Goal: Obtain resource: Download file/media

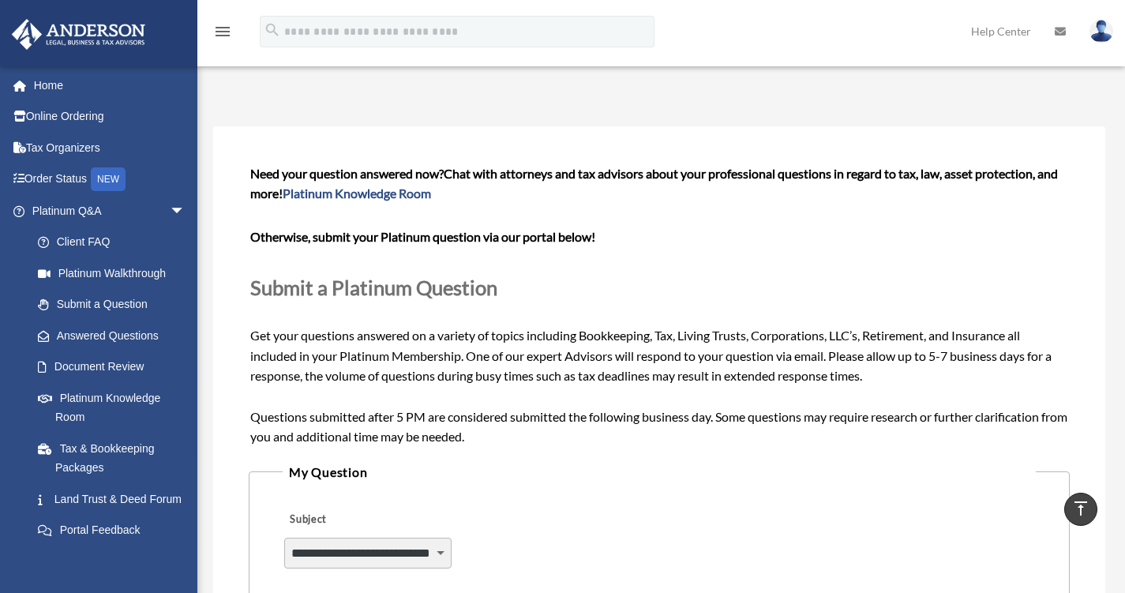
select select "******"
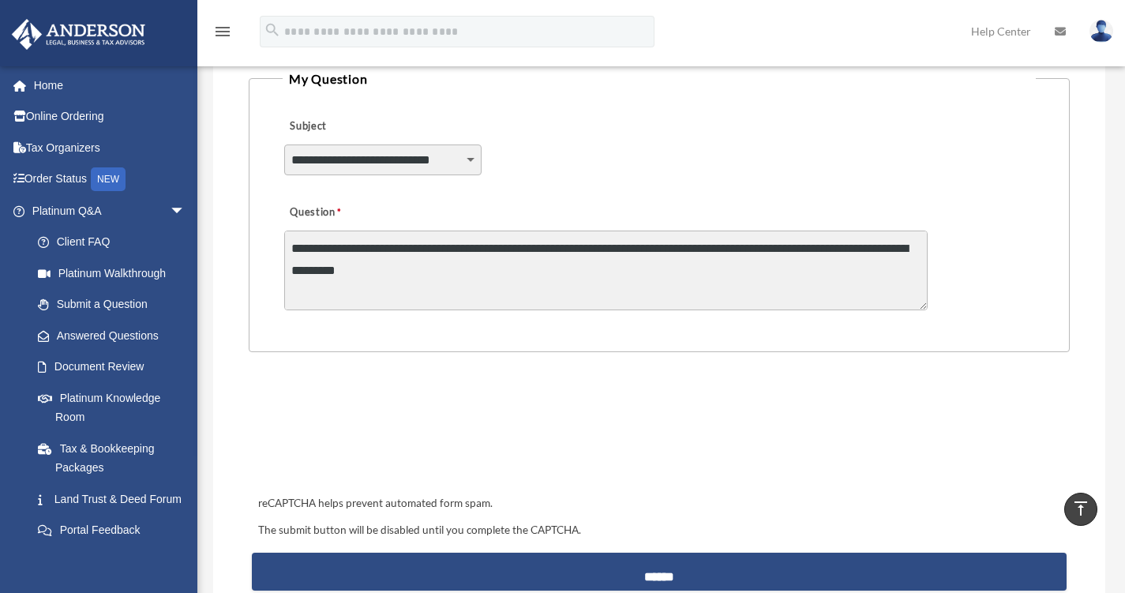
click at [560, 281] on textarea "Question" at bounding box center [605, 271] width 643 height 80
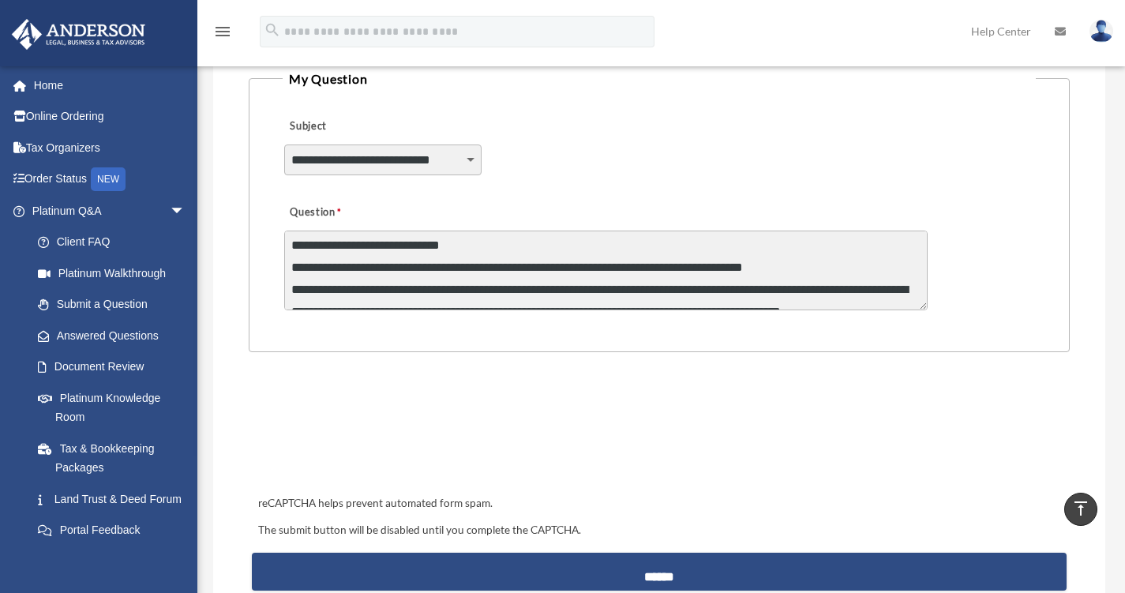
scroll to position [0, 0]
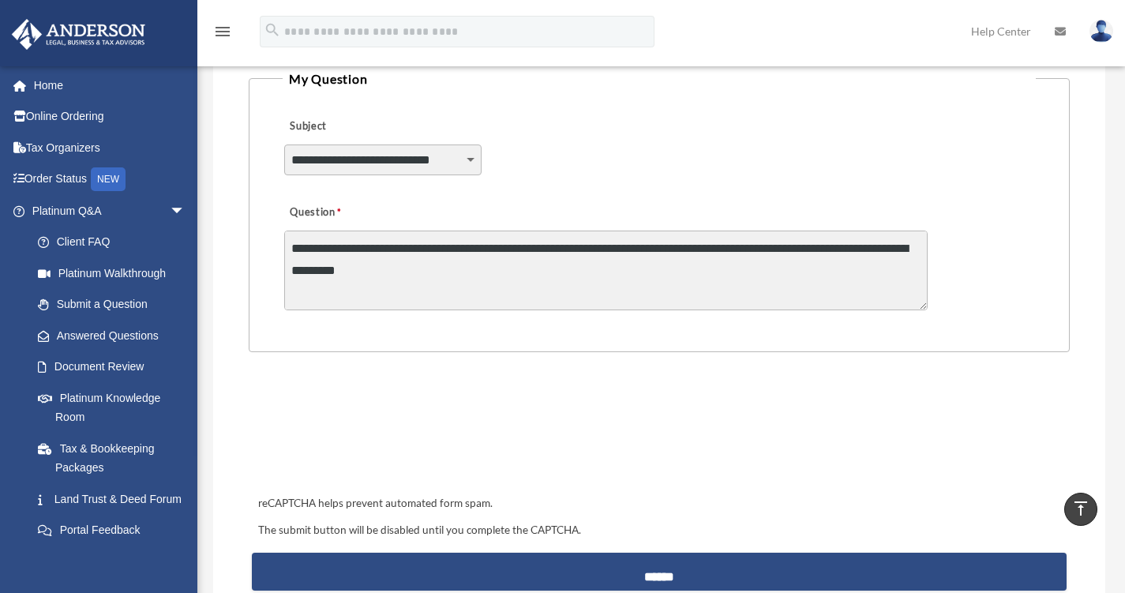
click at [557, 270] on textarea "Question" at bounding box center [605, 271] width 643 height 80
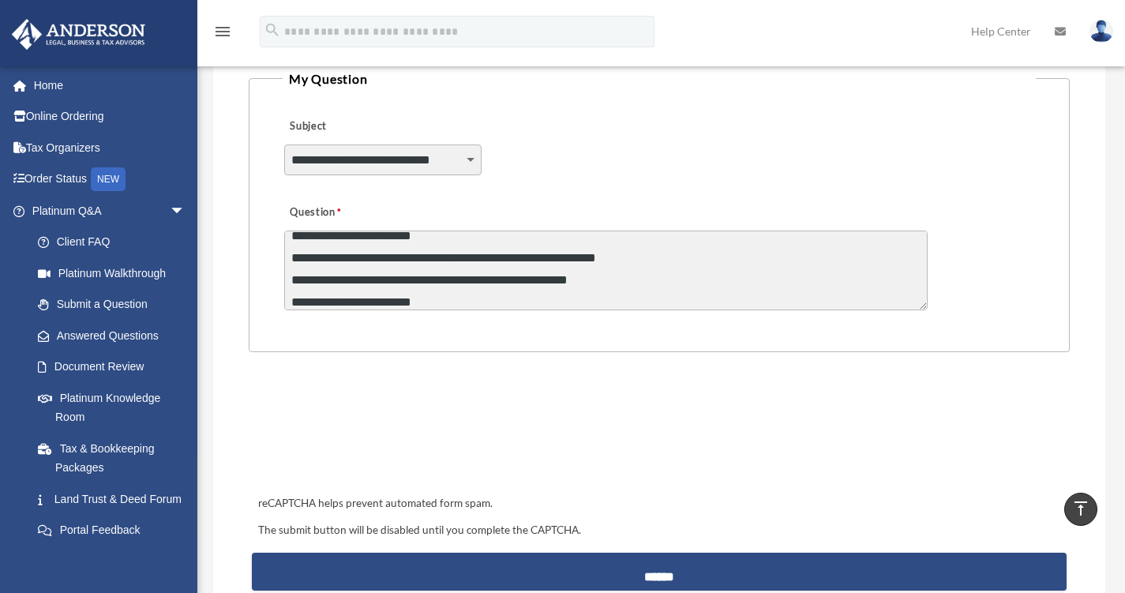
drag, startPoint x: 922, startPoint y: 306, endPoint x: 904, endPoint y: 313, distance: 19.5
click at [908, 373] on form "**********" at bounding box center [659, 184] width 821 height 831
drag, startPoint x: 924, startPoint y: 309, endPoint x: 921, endPoint y: 336, distance: 27.7
click at [925, 345] on fieldset "**********" at bounding box center [659, 210] width 821 height 284
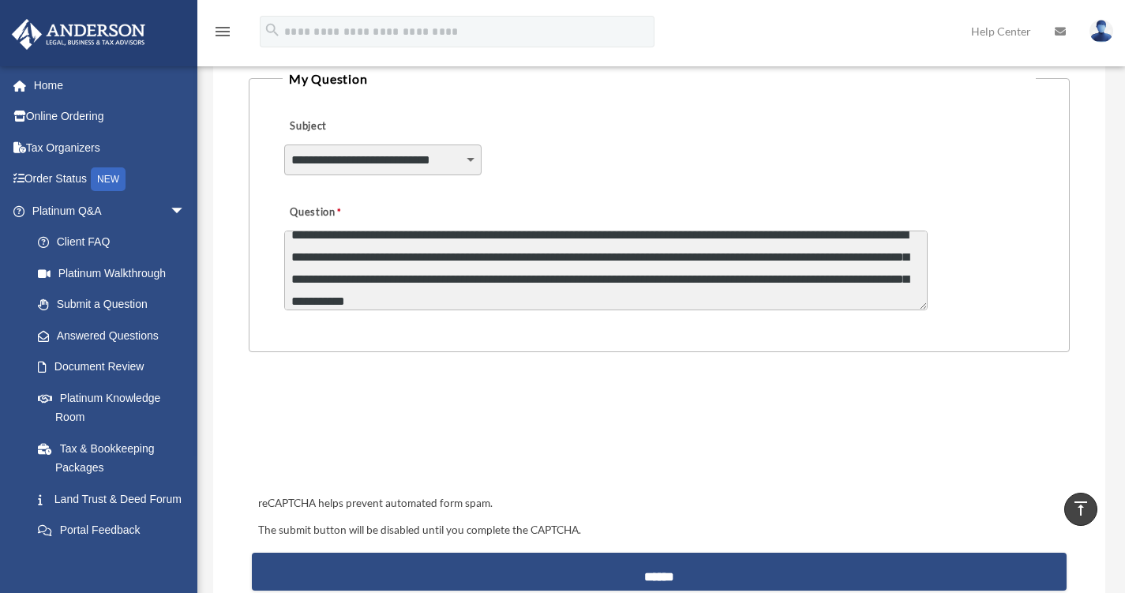
scroll to position [0, 0]
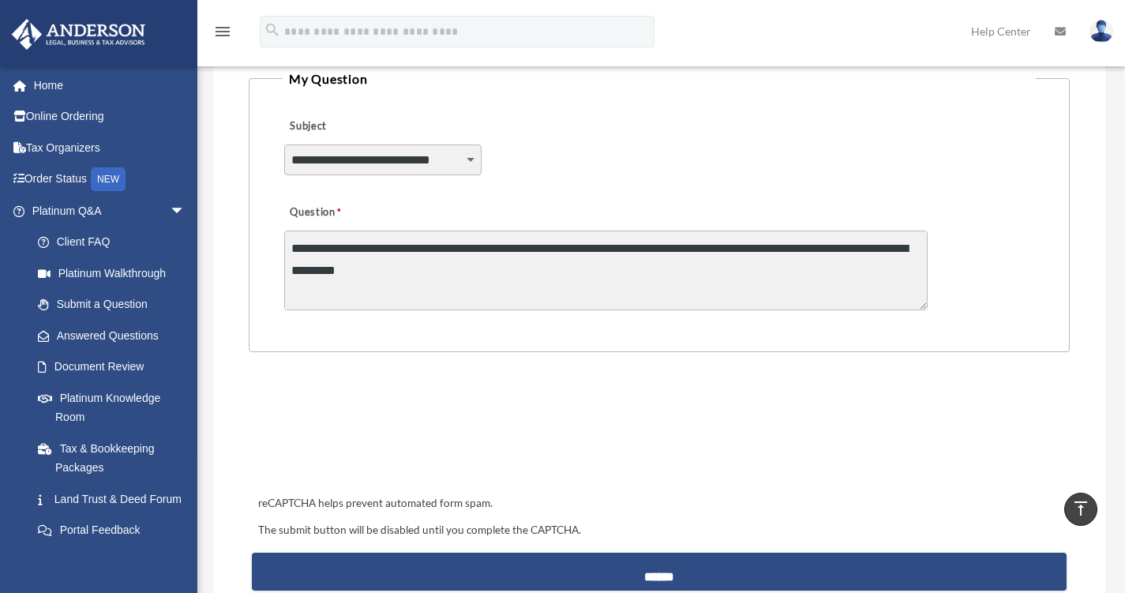
drag, startPoint x: 857, startPoint y: 294, endPoint x: 151, endPoint y: 102, distance: 732.4
click at [151, 102] on div "Submit A Question missyleexo@hotmail.com Sign Out melissa@rustynailwinery.com H…" at bounding box center [562, 175] width 1125 height 1047
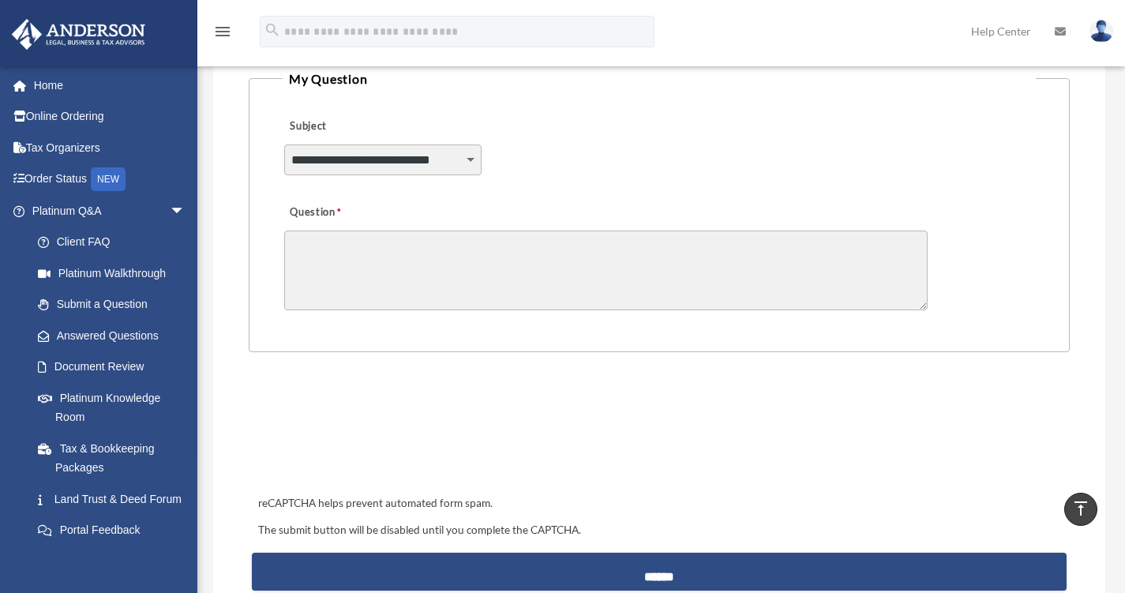
click at [170, 210] on span "arrow_drop_down" at bounding box center [186, 211] width 32 height 32
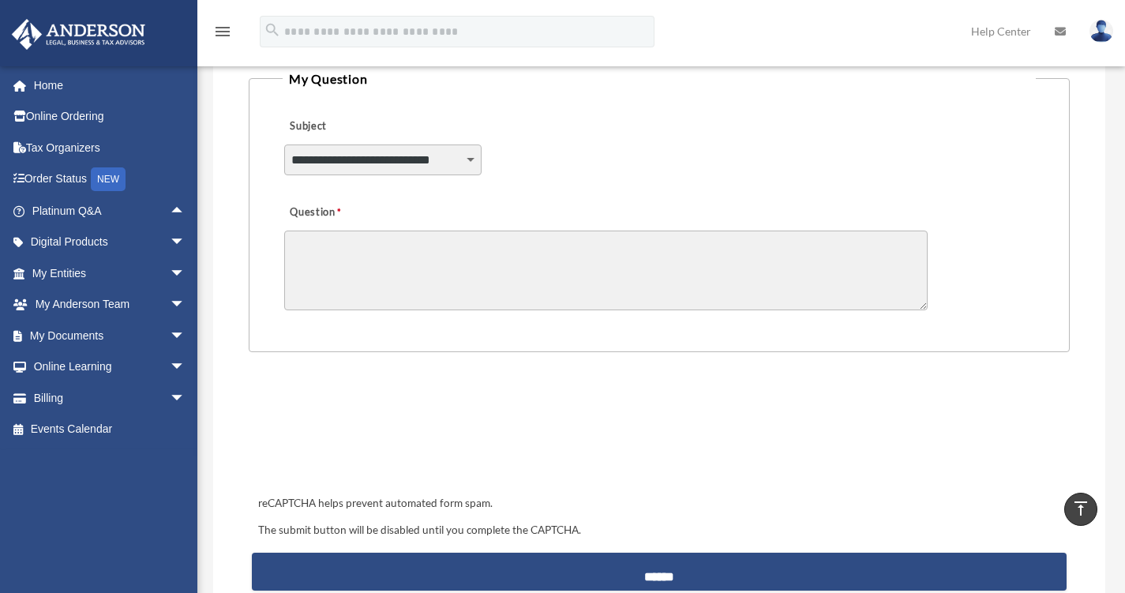
click at [170, 333] on span "arrow_drop_down" at bounding box center [186, 336] width 32 height 32
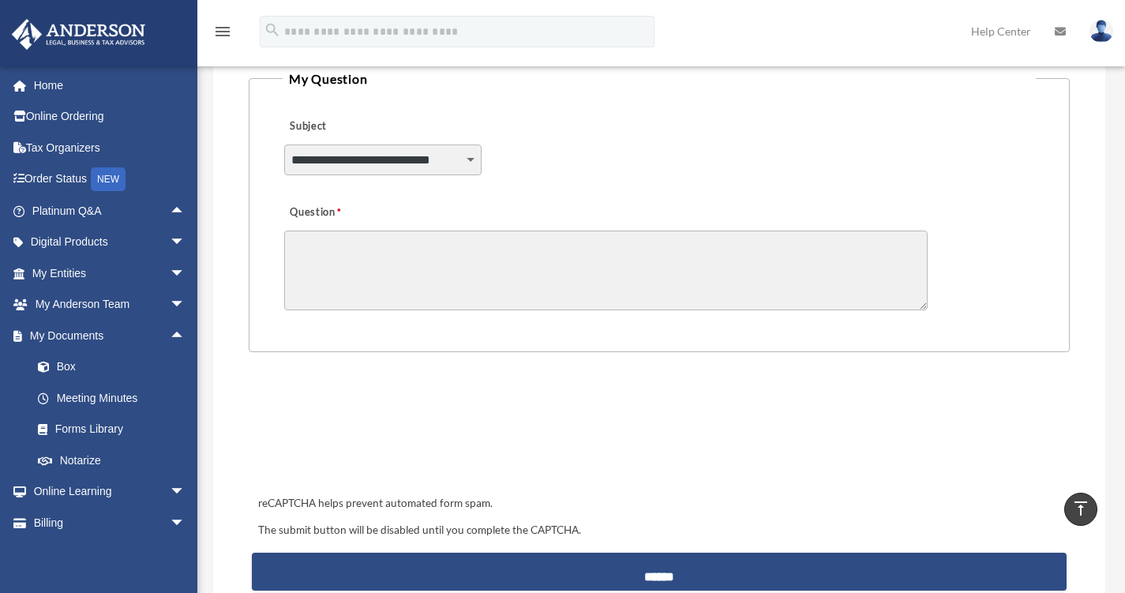
click at [71, 366] on link "Box" at bounding box center [115, 367] width 187 height 32
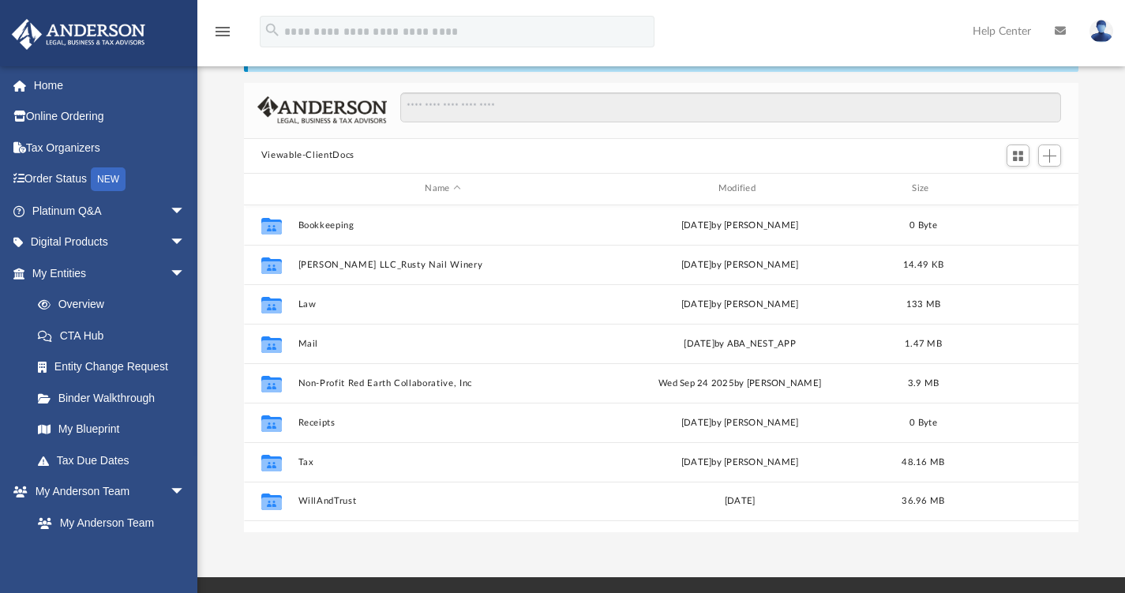
scroll to position [79, 0]
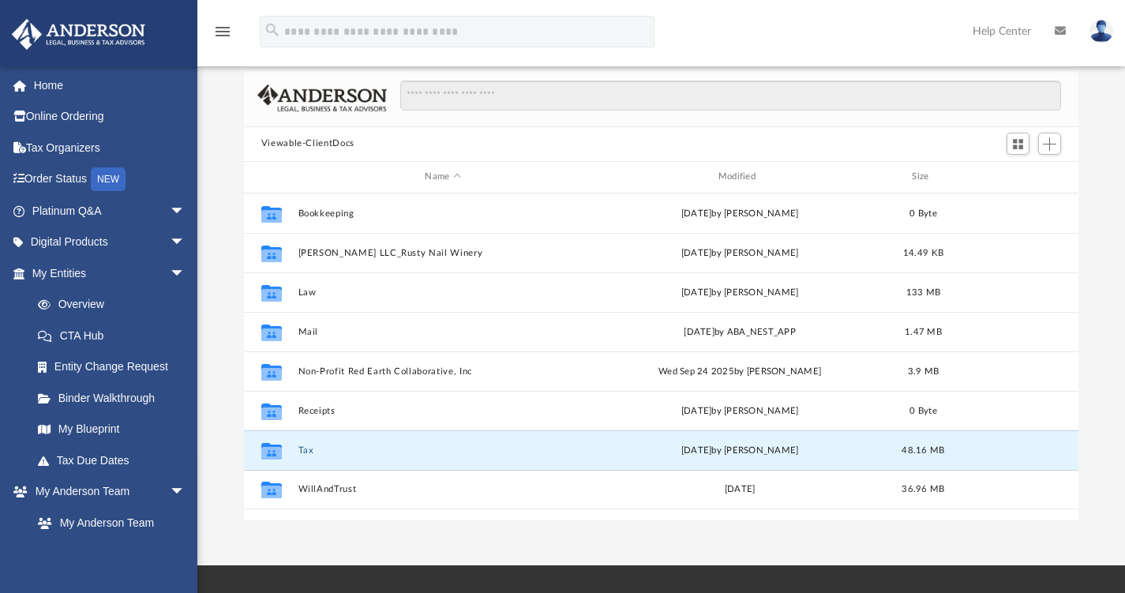
click at [305, 448] on button "Tax" at bounding box center [443, 449] width 290 height 10
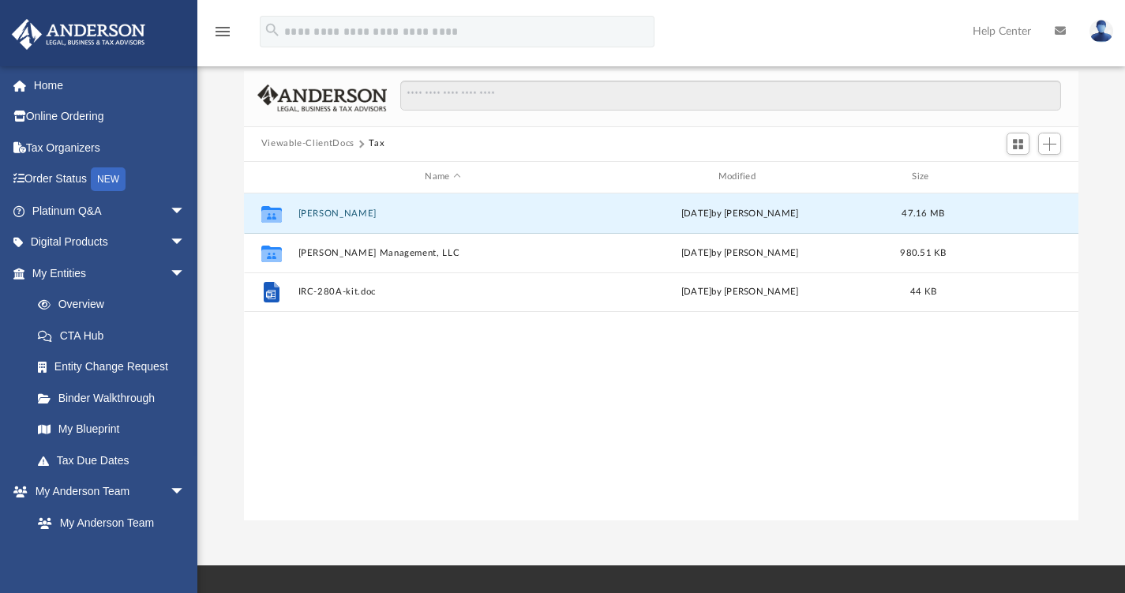
click at [334, 217] on button "[PERSON_NAME]" at bounding box center [443, 213] width 290 height 10
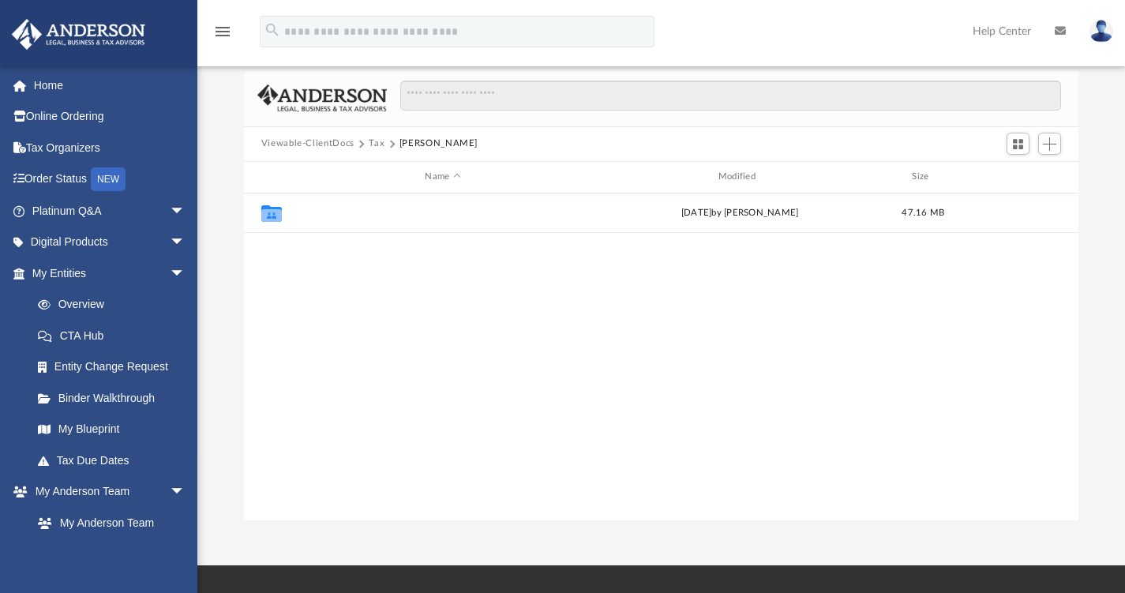
click at [312, 212] on button "2024" at bounding box center [443, 213] width 290 height 10
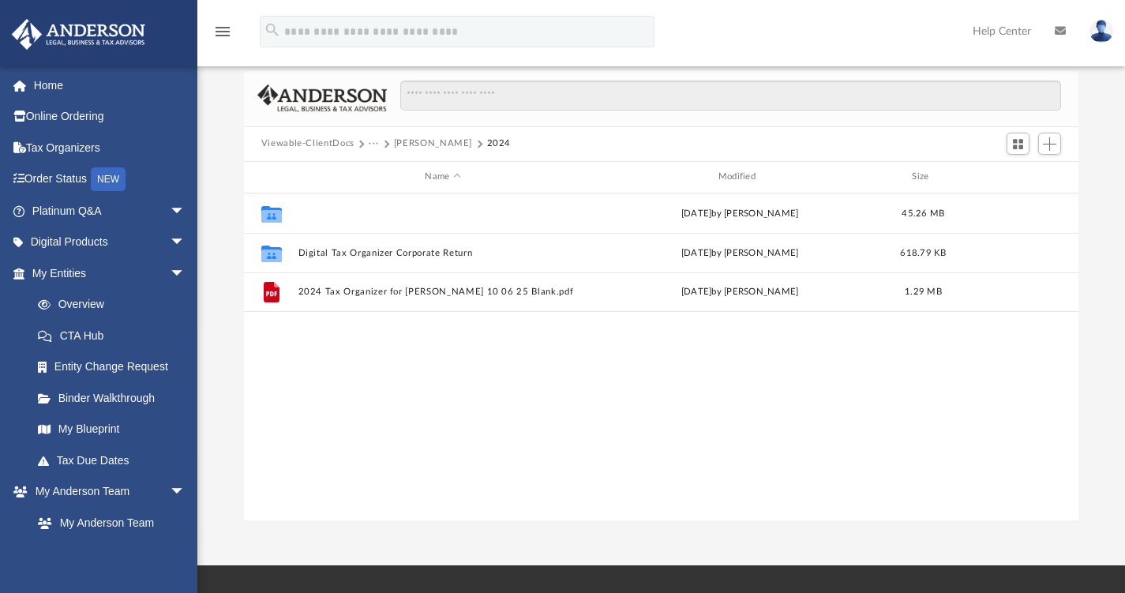
click at [346, 211] on button "Digital Tax Organizer" at bounding box center [443, 213] width 290 height 10
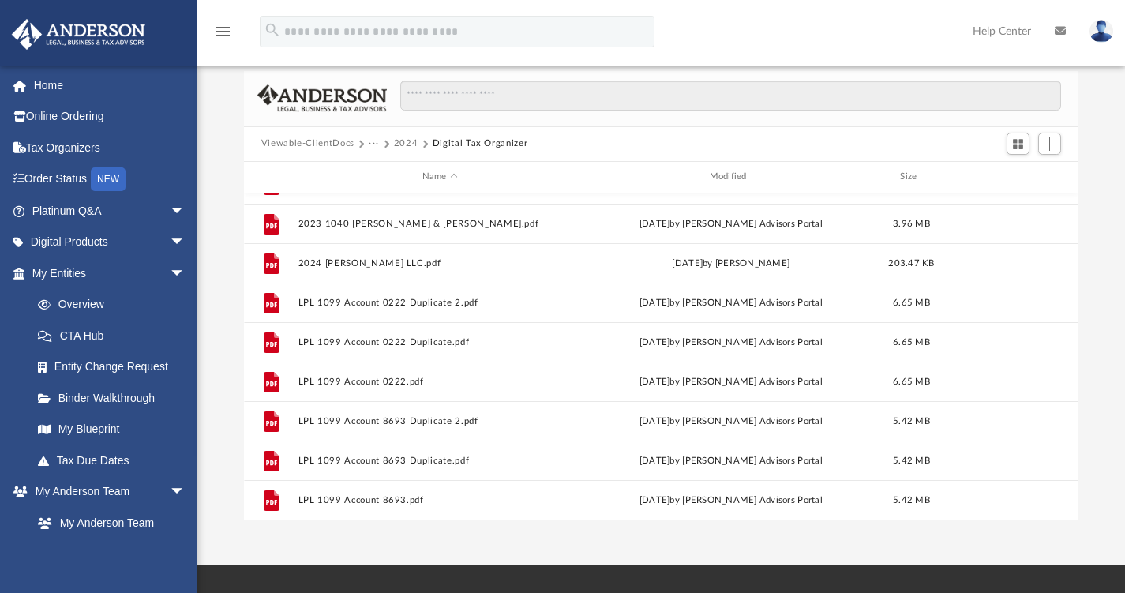
scroll to position [0, 0]
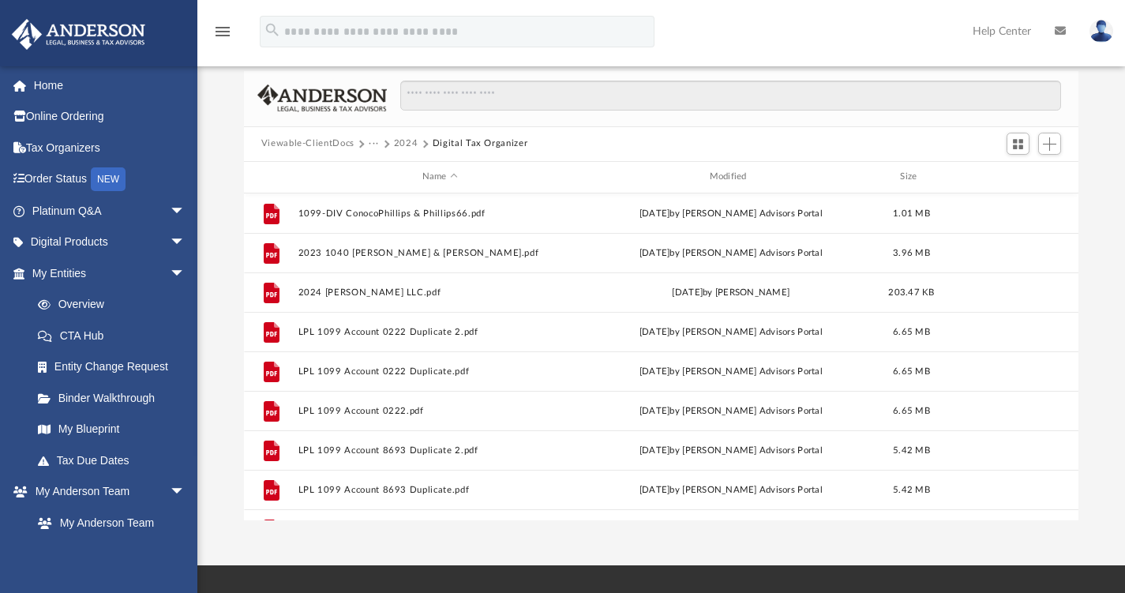
click at [403, 141] on button "2024" at bounding box center [406, 144] width 24 height 14
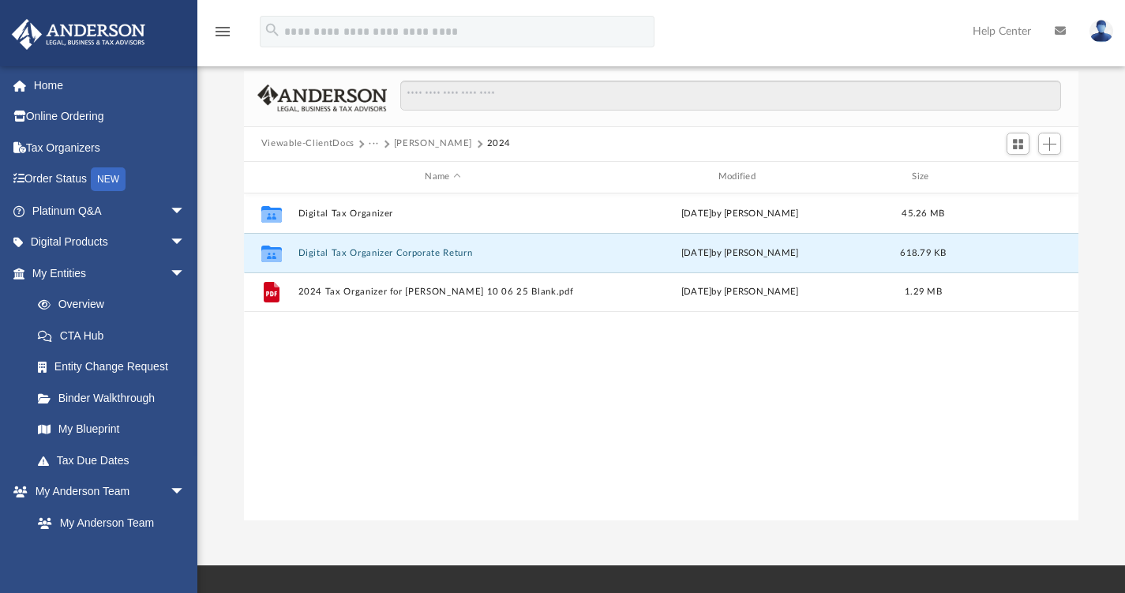
click at [354, 249] on button "Digital Tax Organizer Corporate Return" at bounding box center [443, 252] width 290 height 10
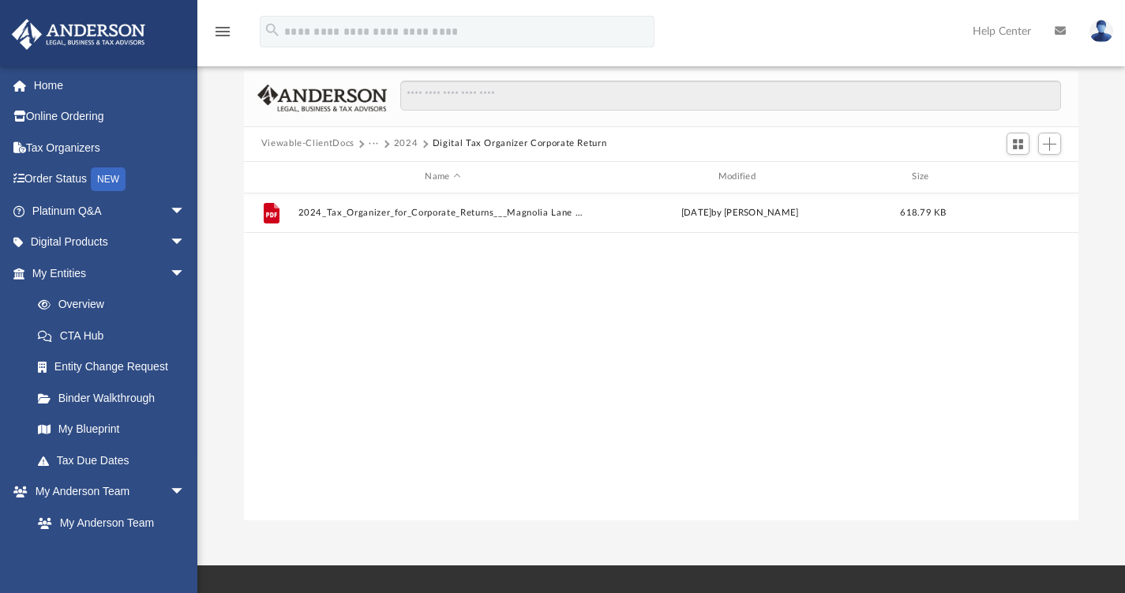
click at [403, 142] on button "2024" at bounding box center [406, 144] width 24 height 14
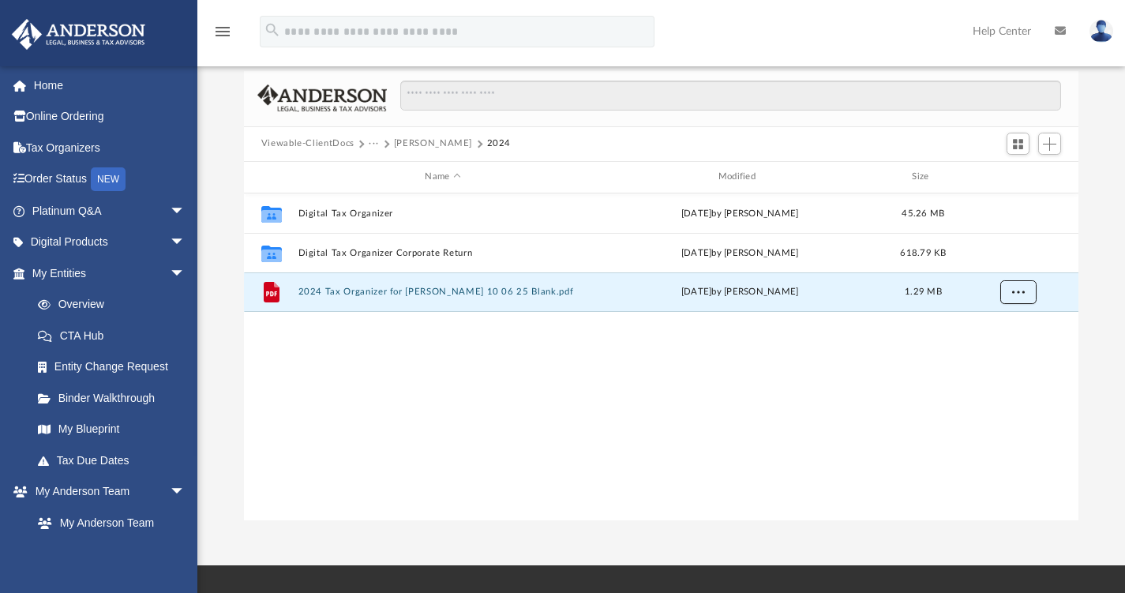
click at [1015, 294] on span "More options" at bounding box center [1017, 291] width 13 height 9
click at [1013, 344] on li "Download" at bounding box center [1004, 348] width 46 height 17
click at [58, 142] on link "Tax Organizers" at bounding box center [110, 148] width 198 height 32
